Goal: Task Accomplishment & Management: Use online tool/utility

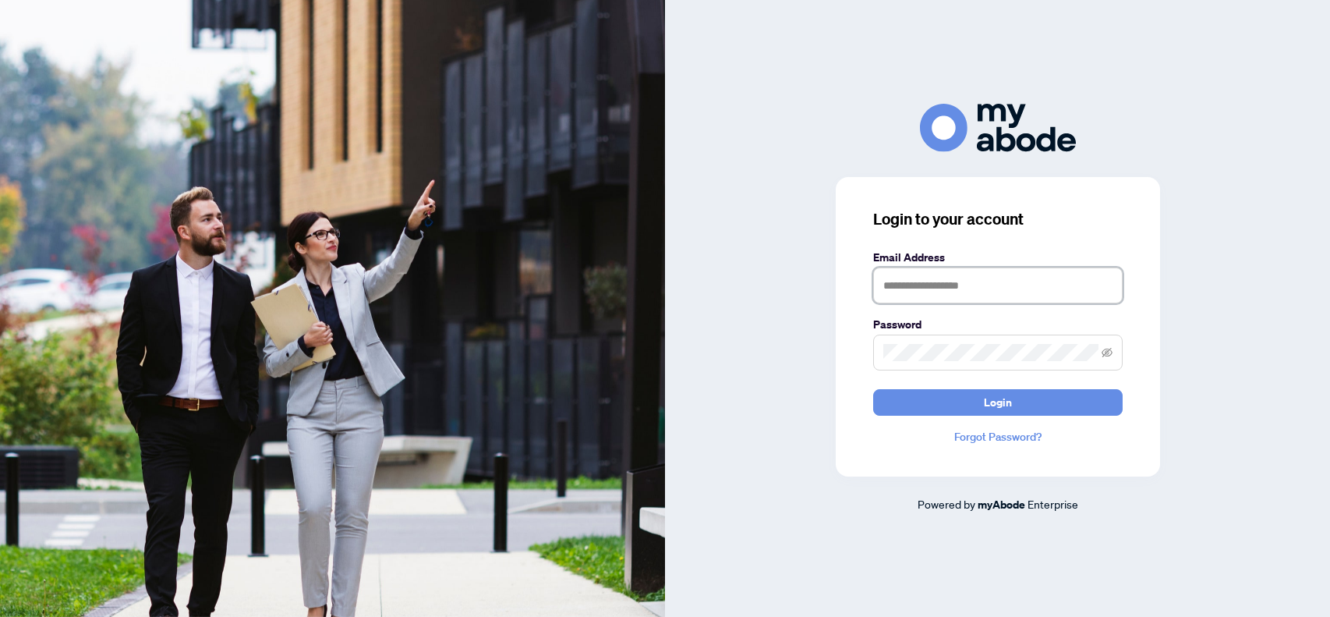
click at [882, 283] on input "text" at bounding box center [997, 285] width 249 height 36
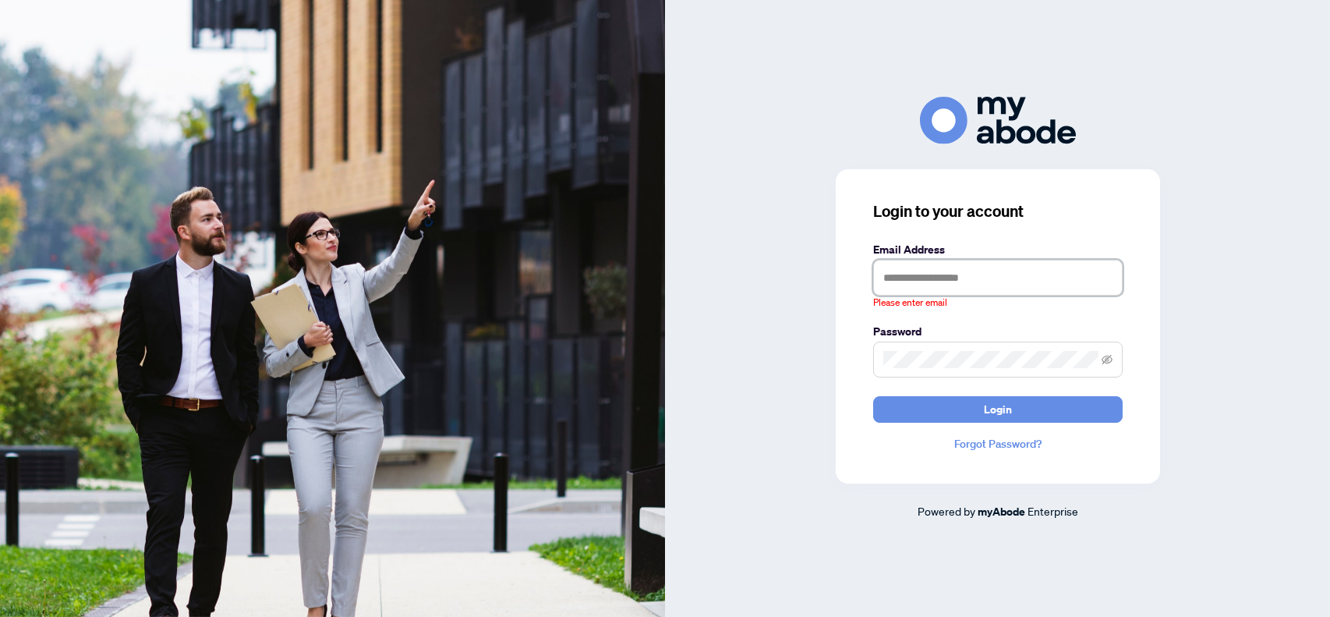
type input "**********"
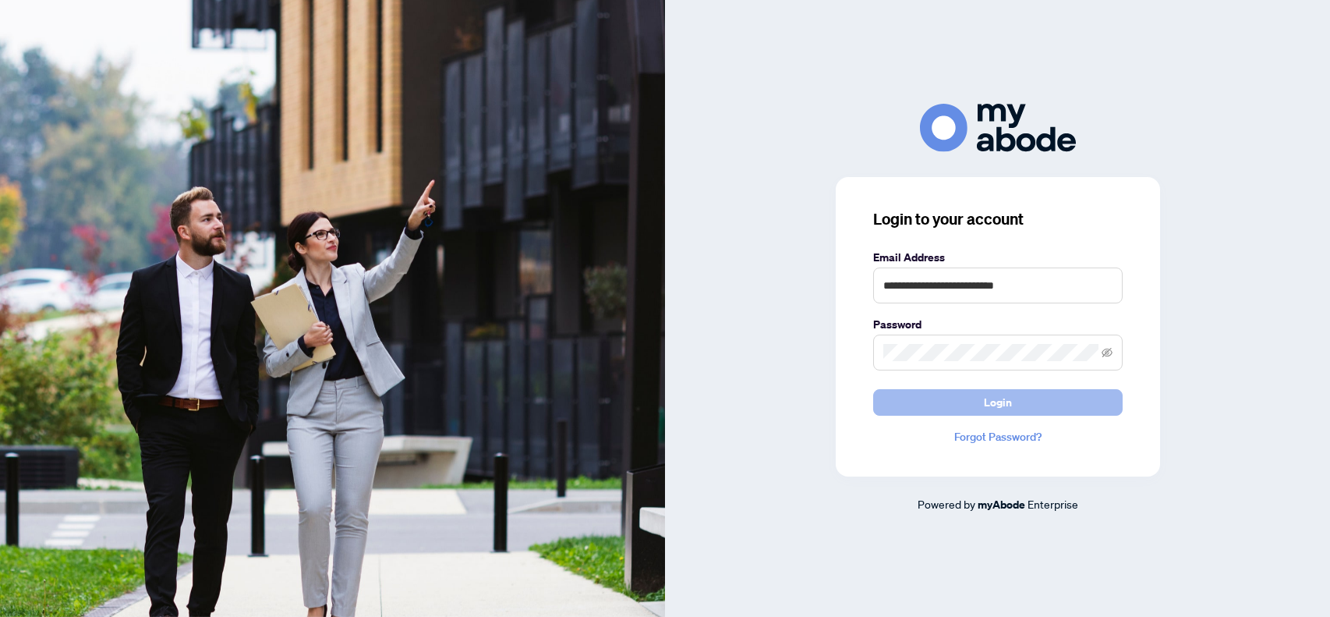
click at [980, 395] on button "Login" at bounding box center [997, 402] width 249 height 27
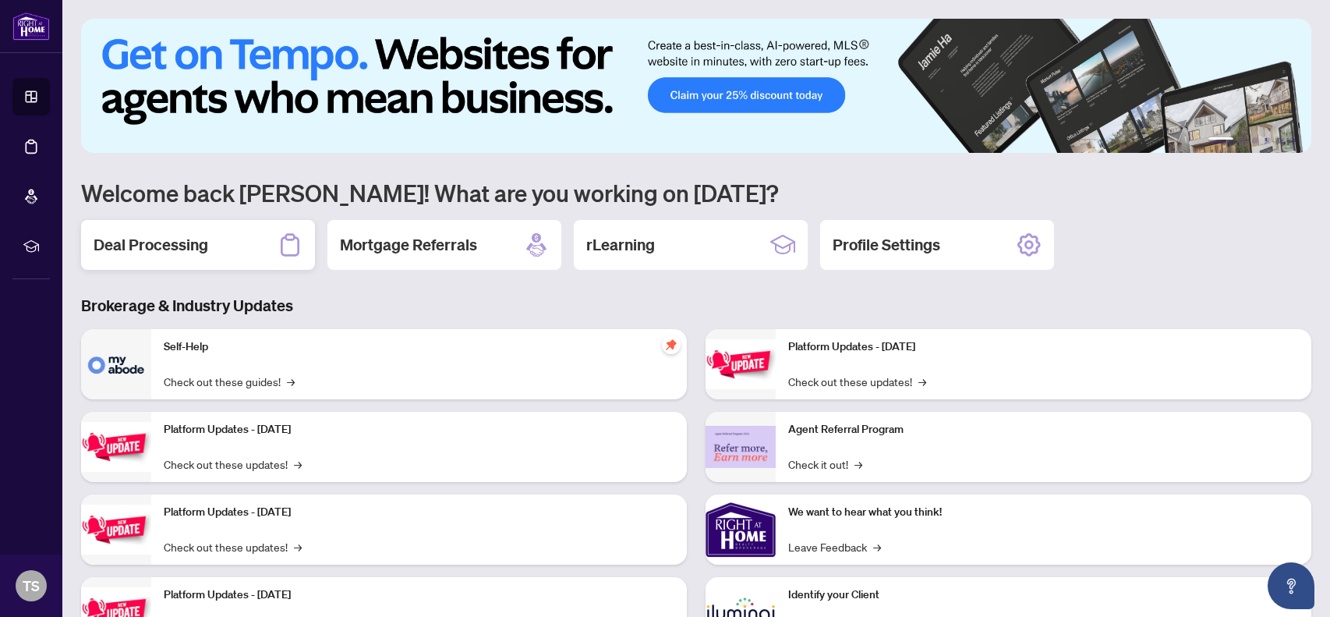
click at [174, 239] on h2 "Deal Processing" at bounding box center [151, 245] width 115 height 22
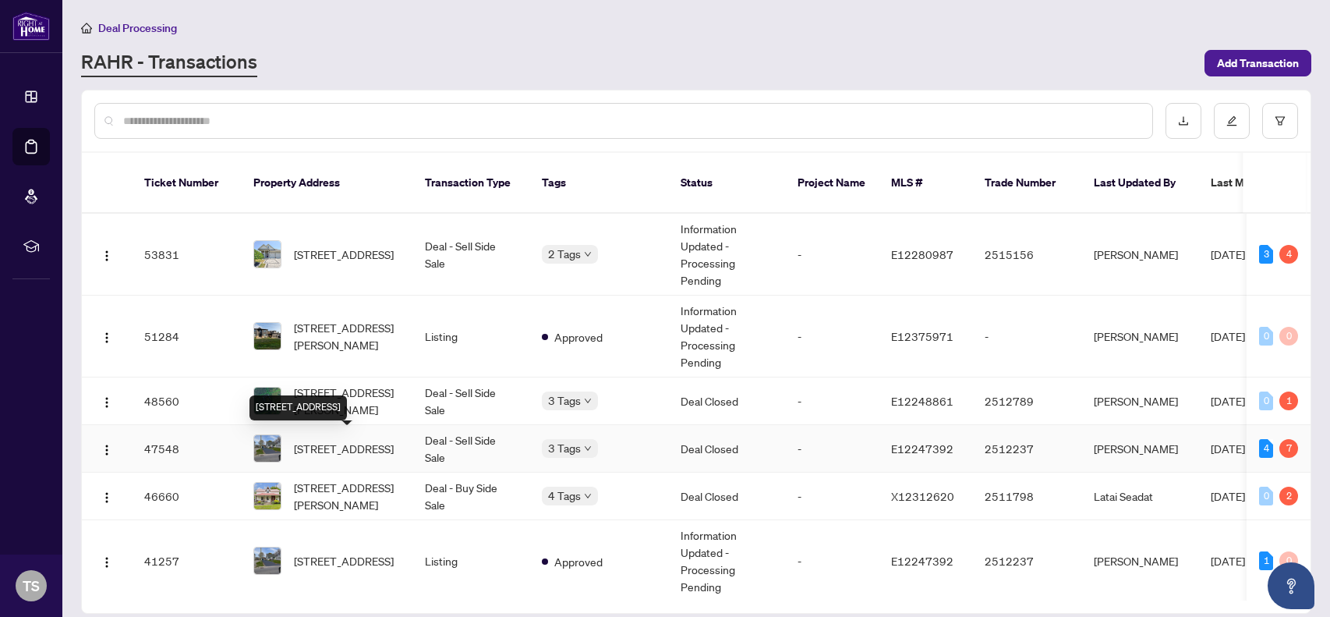
click at [338, 445] on span "1275 Simcoe St, Oshawa, Ontario L1H 4M1, Canada" at bounding box center [344, 448] width 100 height 17
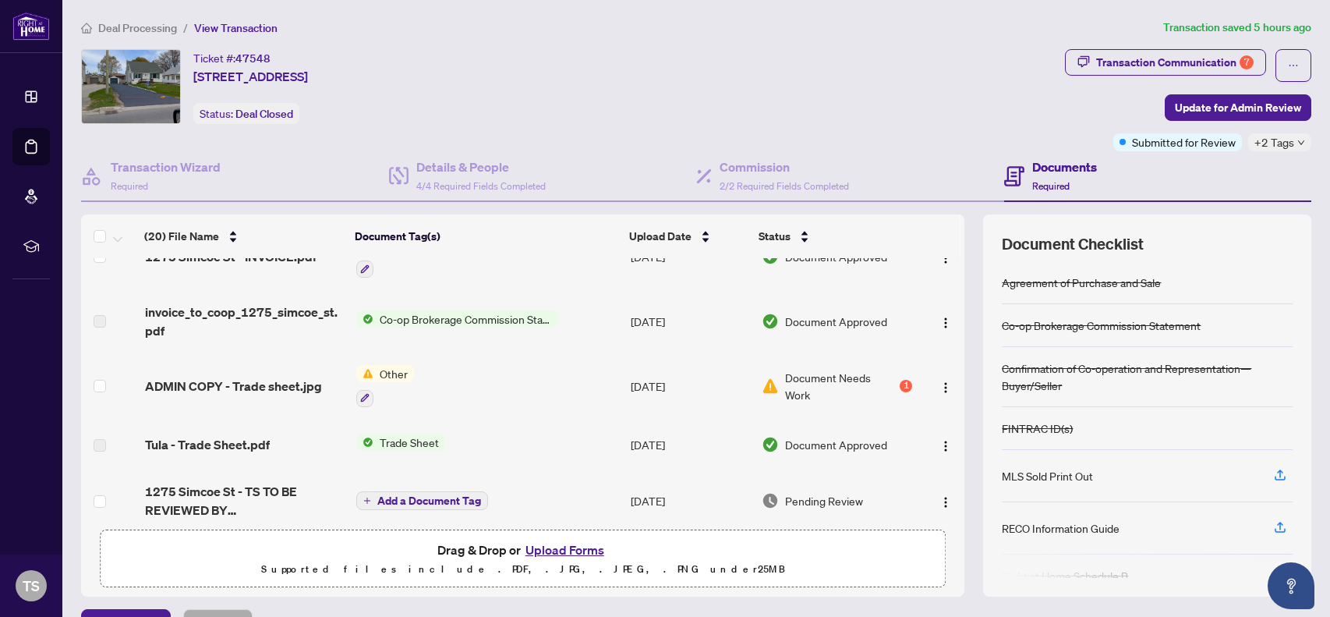
scroll to position [362, 0]
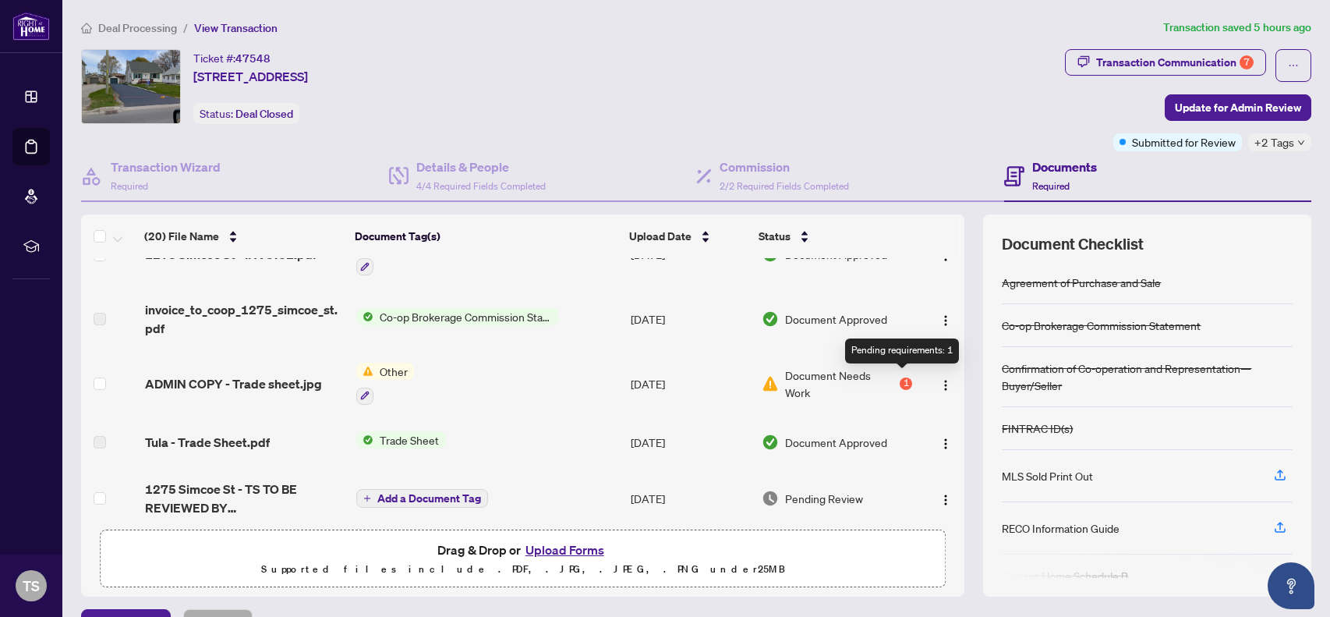
click at [900, 377] on div "1" at bounding box center [905, 383] width 12 height 12
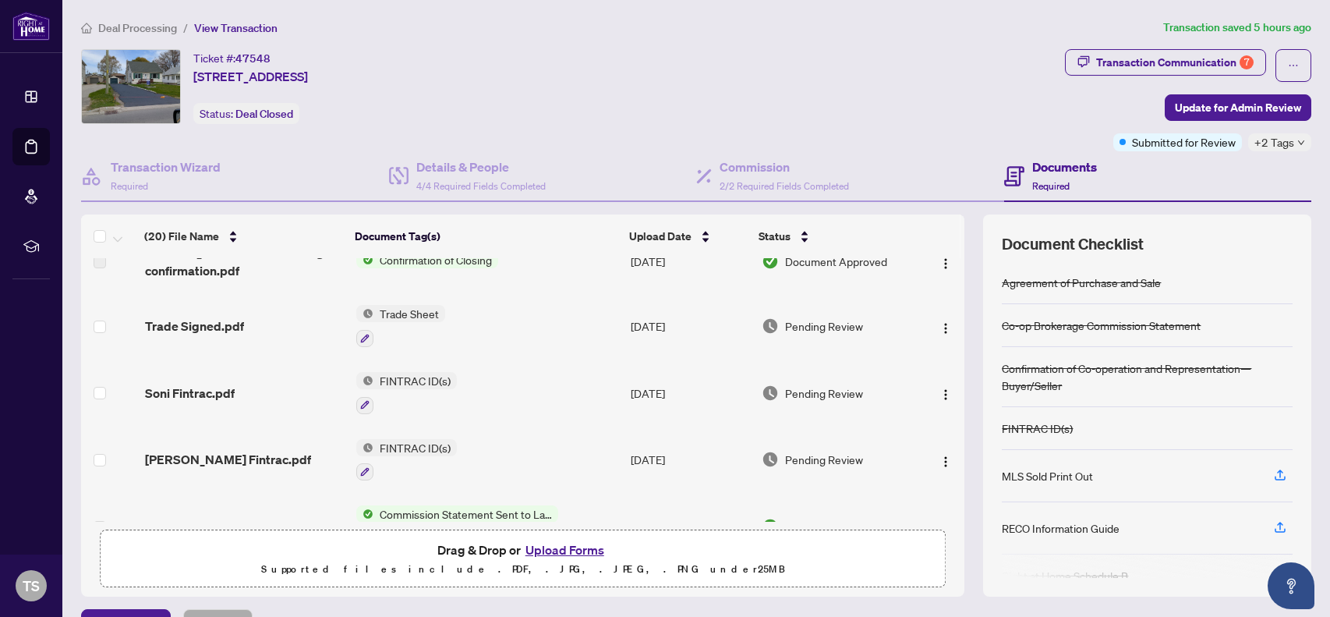
scroll to position [92, 0]
